Goal: Task Accomplishment & Management: Manage account settings

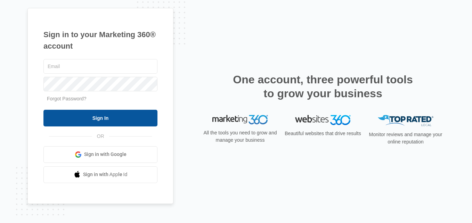
type input "[EMAIL_ADDRESS][DOMAIN_NAME]"
click at [95, 113] on input "Sign In" at bounding box center [100, 118] width 114 height 17
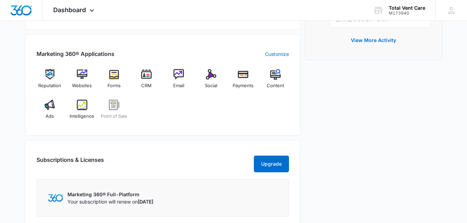
scroll to position [263, 0]
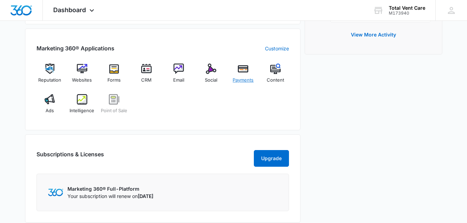
click at [247, 77] on span "Payments" at bounding box center [243, 80] width 21 height 7
